Goal: Task Accomplishment & Management: Use online tool/utility

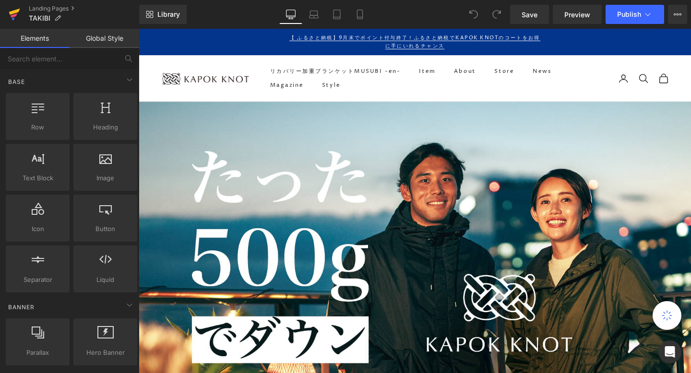
click at [22, 17] on link at bounding box center [14, 14] width 29 height 29
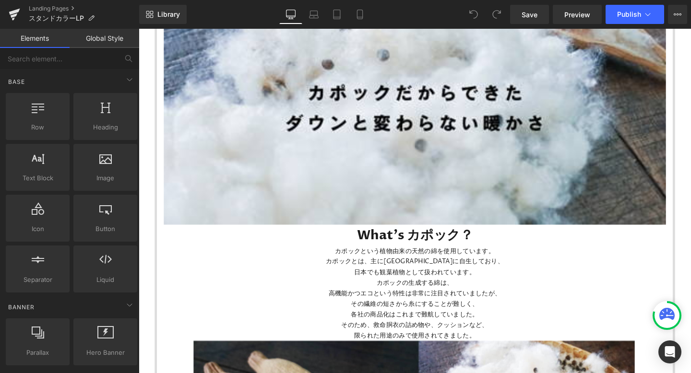
scroll to position [889, 0]
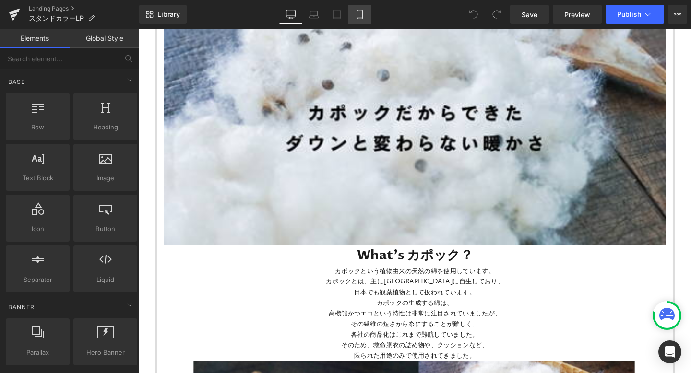
click at [358, 12] on icon at bounding box center [360, 15] width 10 height 10
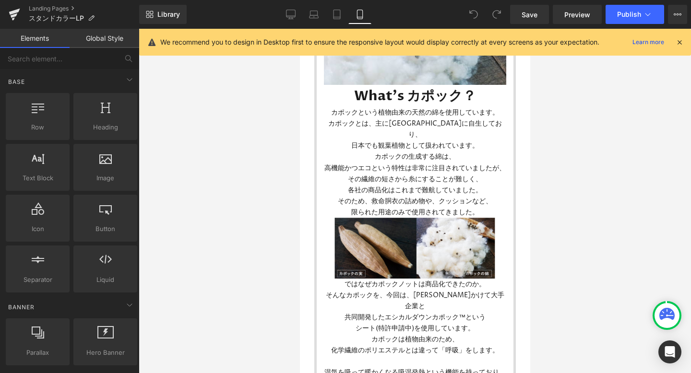
scroll to position [439, 0]
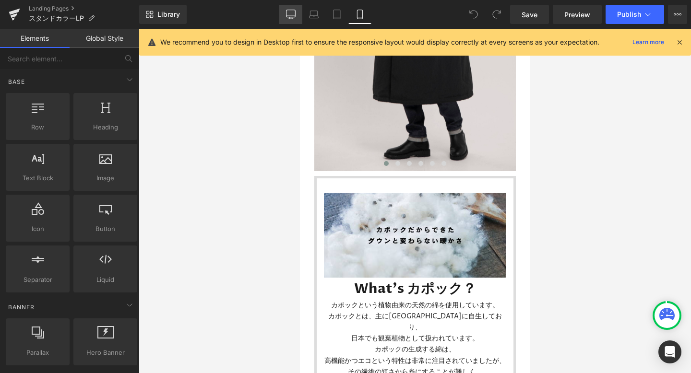
click at [290, 12] on icon at bounding box center [291, 15] width 10 height 10
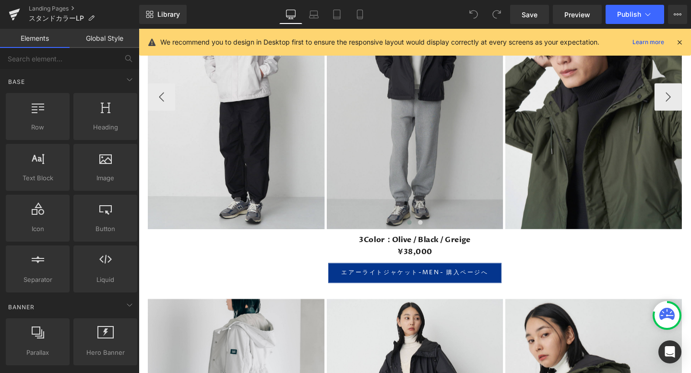
scroll to position [3588, 0]
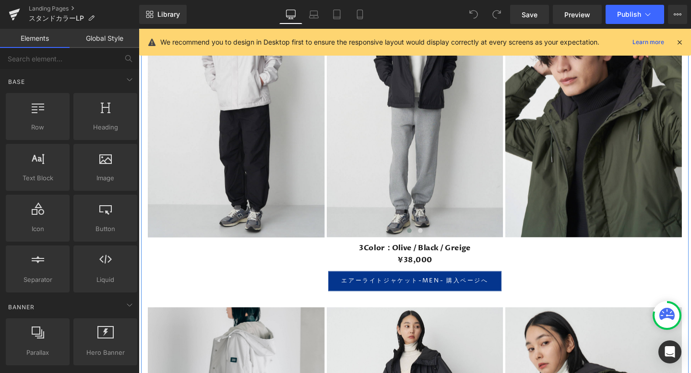
click at [168, 316] on div "Image Image Image Image Image Image ‹ › Carousel 3Color：Olive / Black / Greige" at bounding box center [429, 277] width 576 height 644
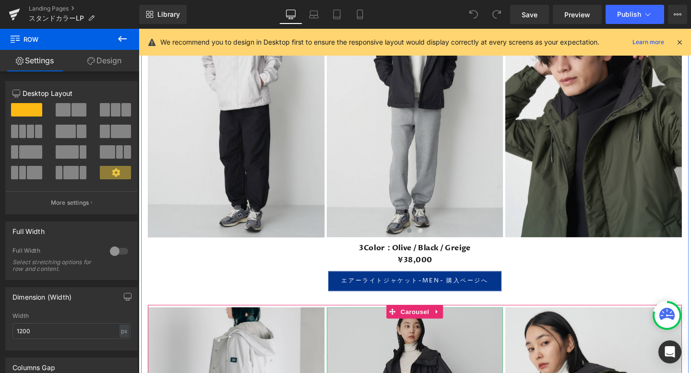
scroll to position [3616, 0]
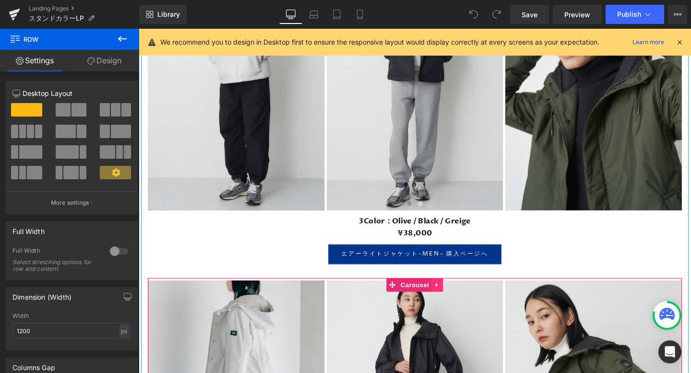
click at [450, 300] on icon at bounding box center [452, 298] width 7 height 7
click at [457, 298] on icon at bounding box center [458, 298] width 7 height 7
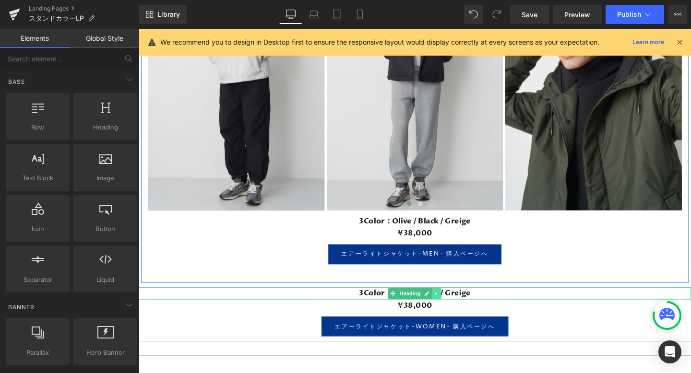
click at [448, 306] on link at bounding box center [452, 308] width 10 height 12
click at [455, 305] on icon at bounding box center [456, 307] width 5 height 5
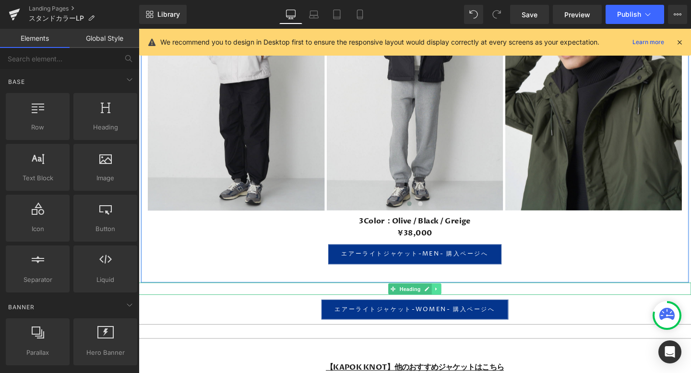
click at [453, 301] on icon at bounding box center [451, 303] width 5 height 6
click at [453, 302] on link at bounding box center [457, 303] width 10 height 12
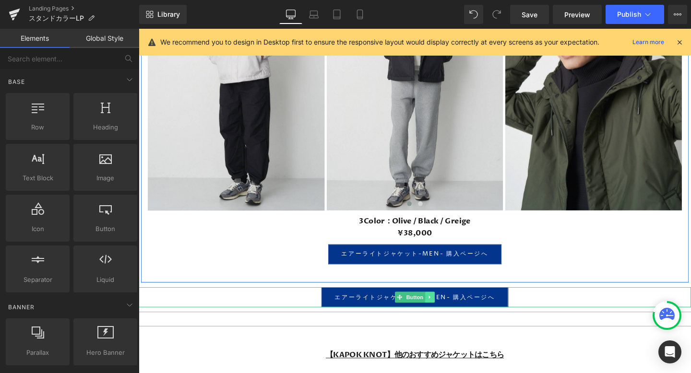
click at [446, 310] on icon at bounding box center [444, 311] width 5 height 6
click at [451, 311] on icon at bounding box center [449, 311] width 5 height 6
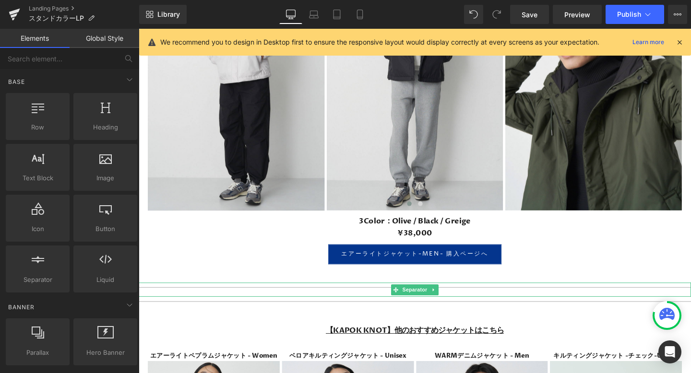
click at [467, 302] on hr at bounding box center [429, 306] width 581 height 10
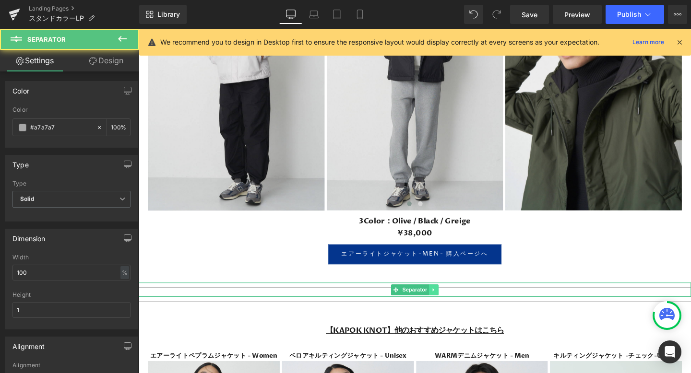
click at [451, 302] on icon at bounding box center [448, 304] width 5 height 6
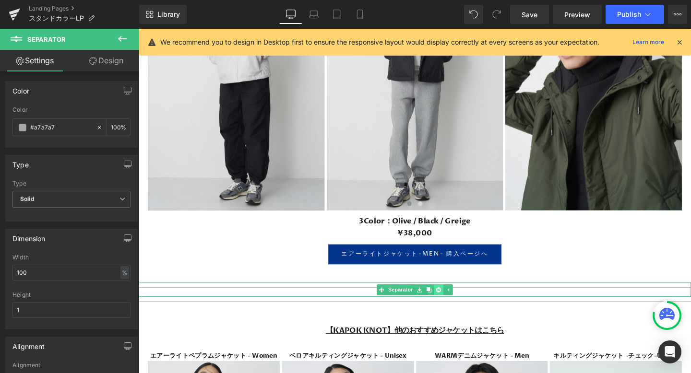
click at [452, 303] on icon at bounding box center [453, 303] width 5 height 5
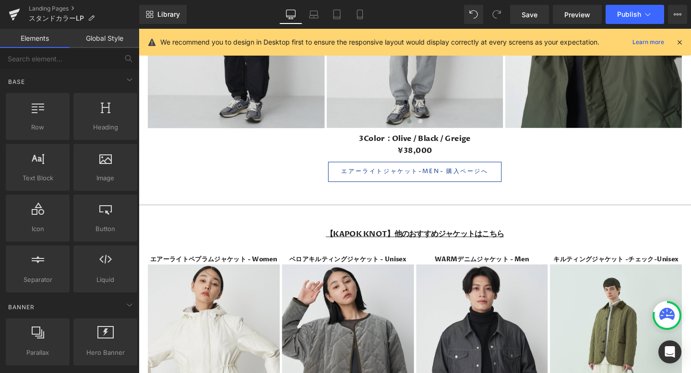
scroll to position [3755, 0]
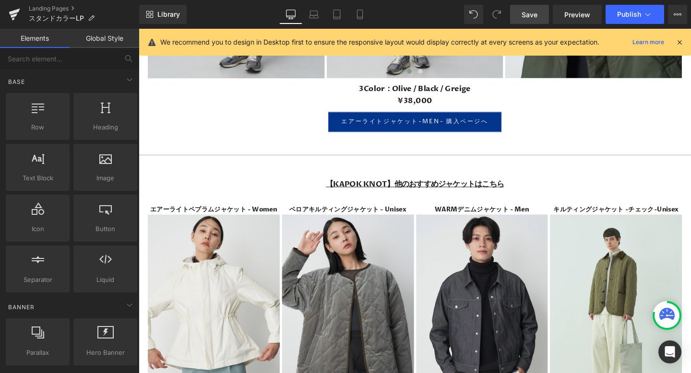
click at [526, 19] on span "Save" at bounding box center [530, 15] width 16 height 10
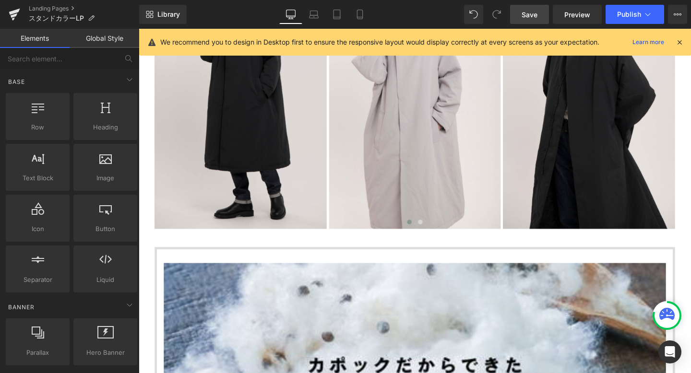
scroll to position [617, 0]
